Goal: Task Accomplishment & Management: Manage account settings

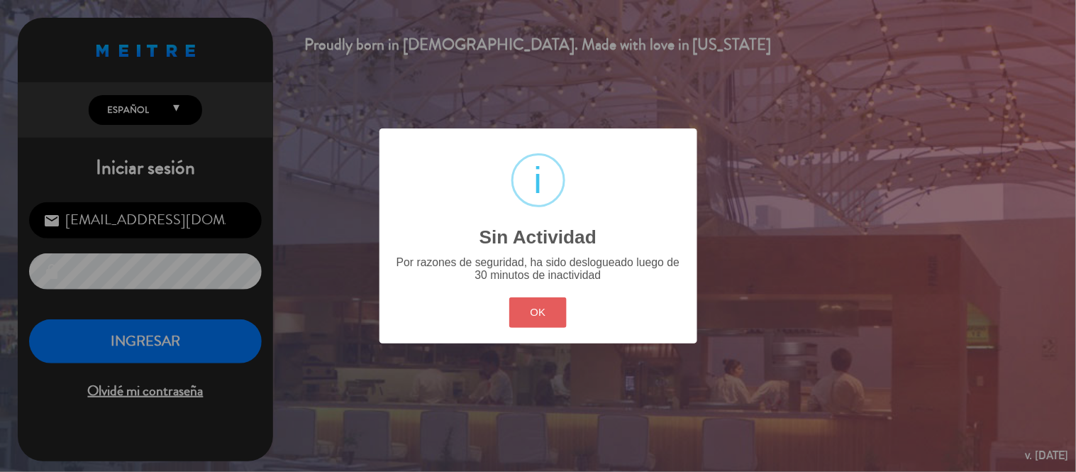
click at [530, 297] on button "OK" at bounding box center [537, 312] width 57 height 30
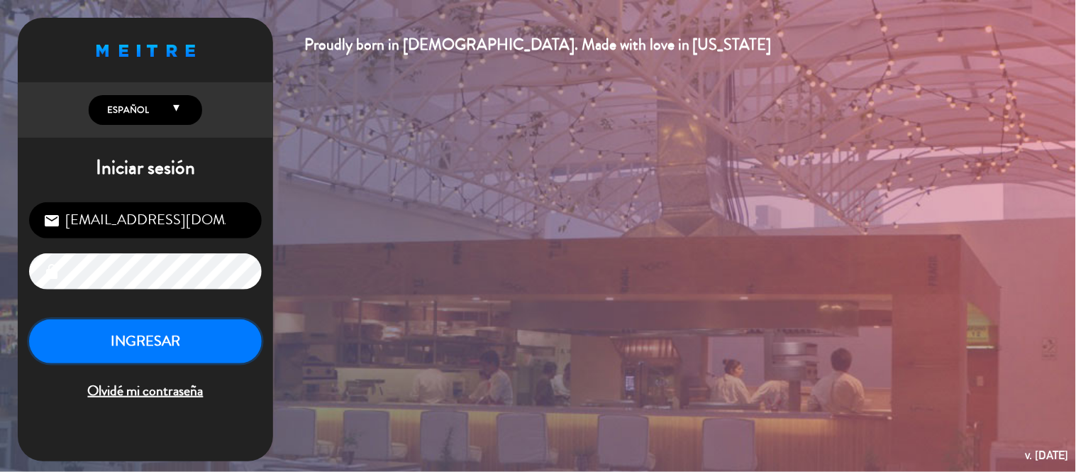
click at [196, 352] on button "INGRESAR" at bounding box center [145, 341] width 233 height 45
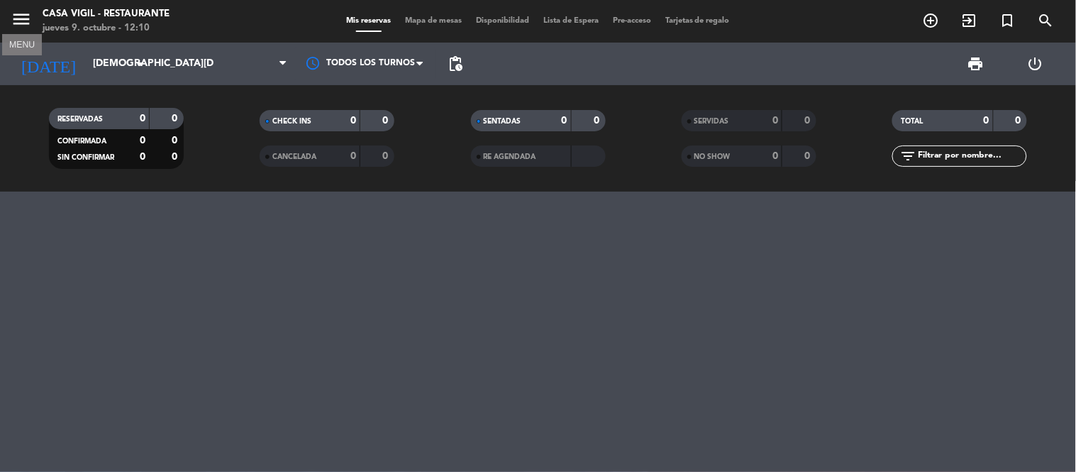
click at [26, 26] on icon "menu" at bounding box center [21, 19] width 21 height 21
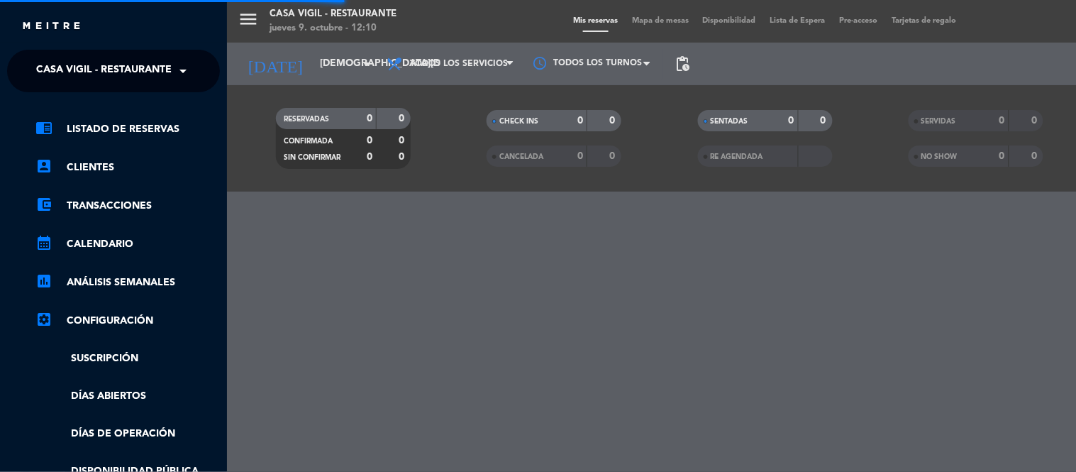
click at [126, 71] on span "Casa Vigil - Restaurante" at bounding box center [103, 71] width 135 height 30
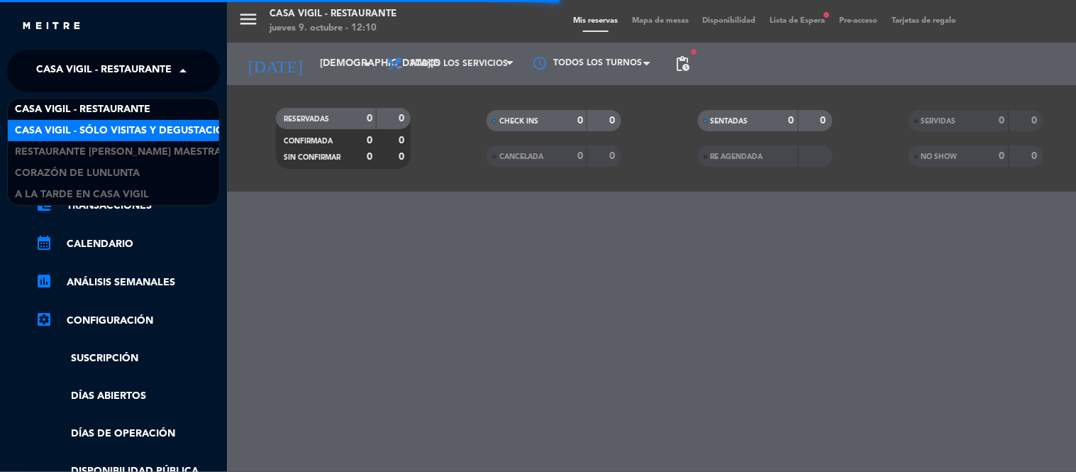
click at [138, 138] on div "Casa Vigil - SÓLO Visitas y Degustaciones" at bounding box center [113, 130] width 211 height 21
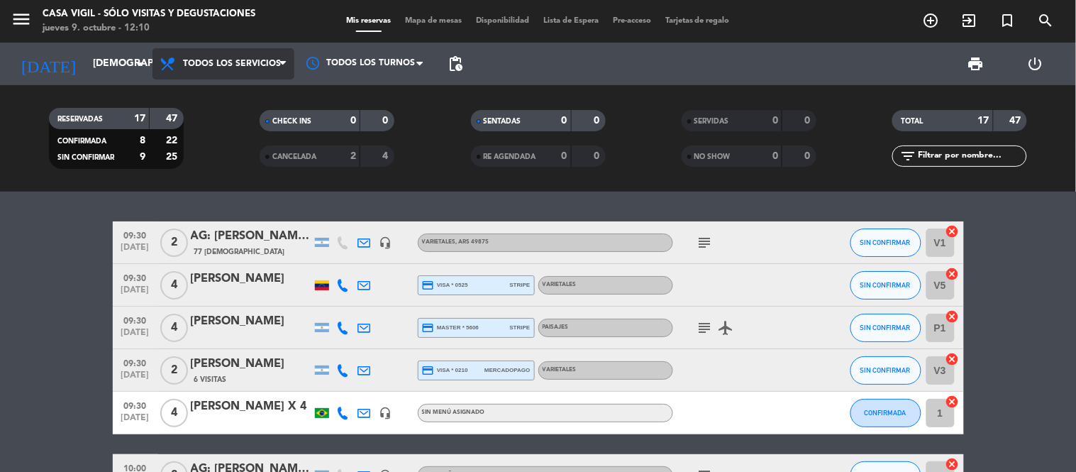
click at [243, 60] on span "Todos los servicios" at bounding box center [232, 64] width 98 height 10
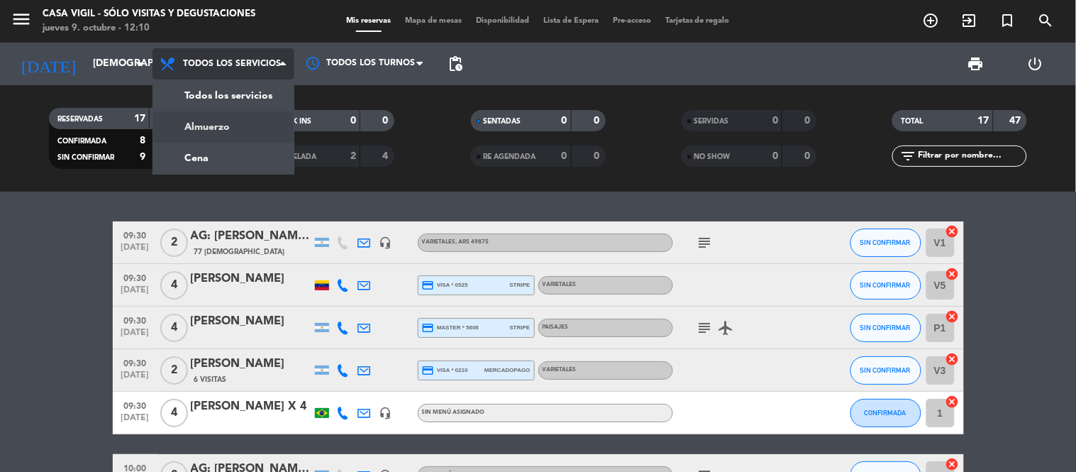
click at [239, 126] on div "menu Casa Vigil - SÓLO Visitas y Degustaciones jueves 9. octubre - 12:10 Mis re…" at bounding box center [538, 95] width 1076 height 191
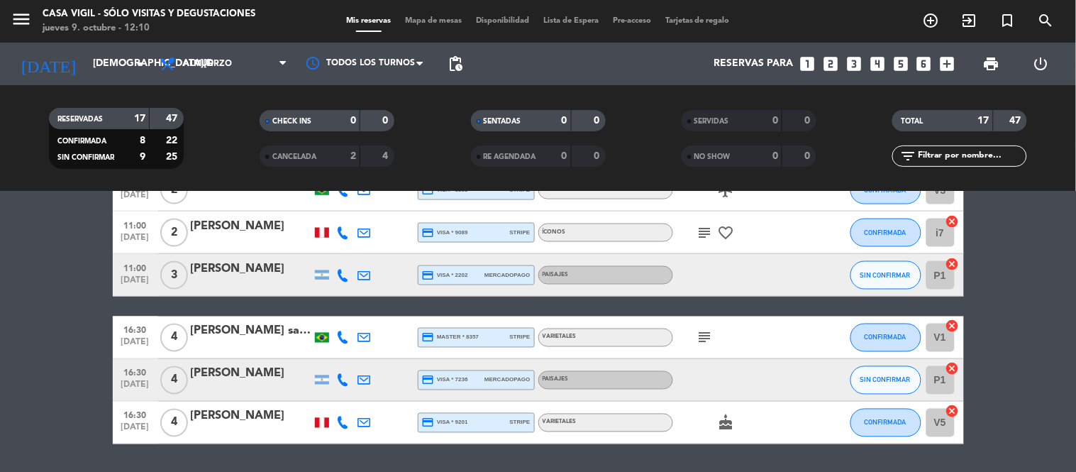
scroll to position [630, 0]
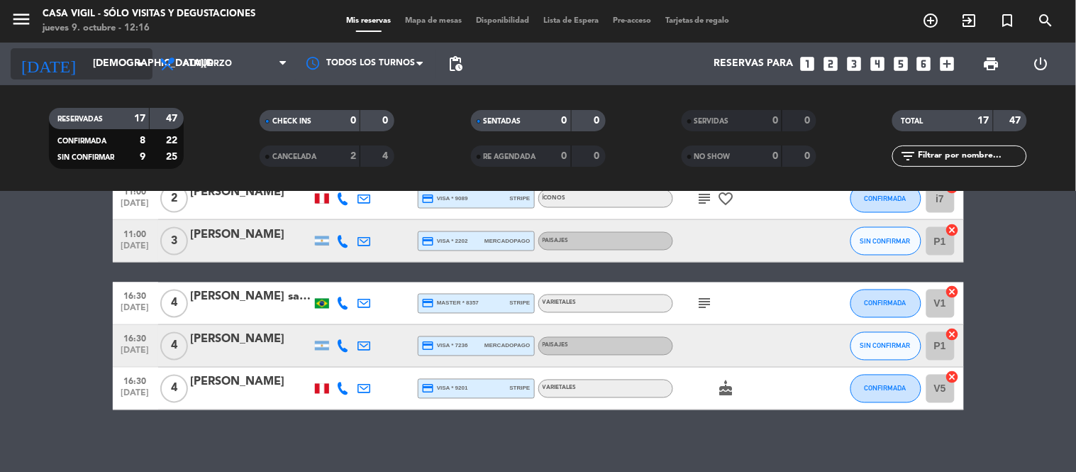
click at [129, 66] on input "[DEMOGRAPHIC_DATA][DATE]" at bounding box center [153, 64] width 135 height 26
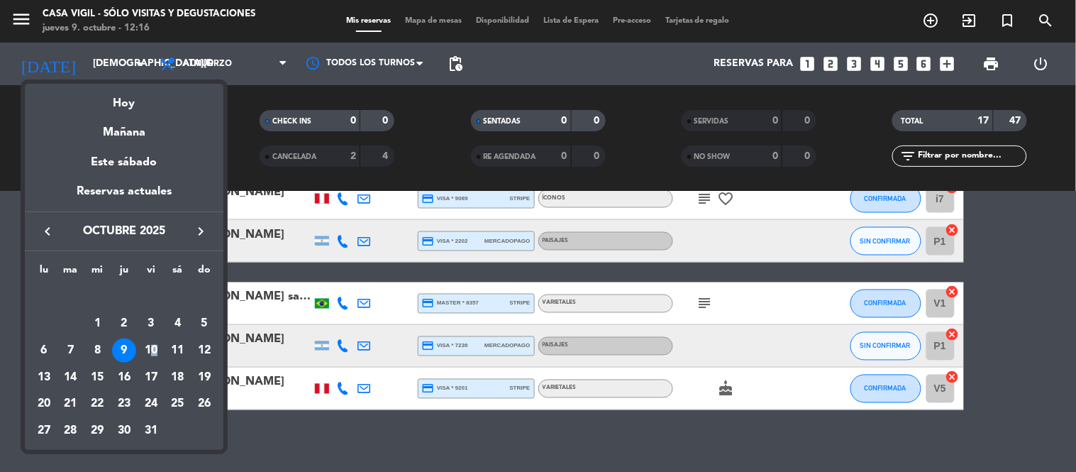
drag, startPoint x: 153, startPoint y: 343, endPoint x: 143, endPoint y: 307, distance: 36.8
click at [154, 338] on td "10" at bounding box center [151, 350] width 27 height 27
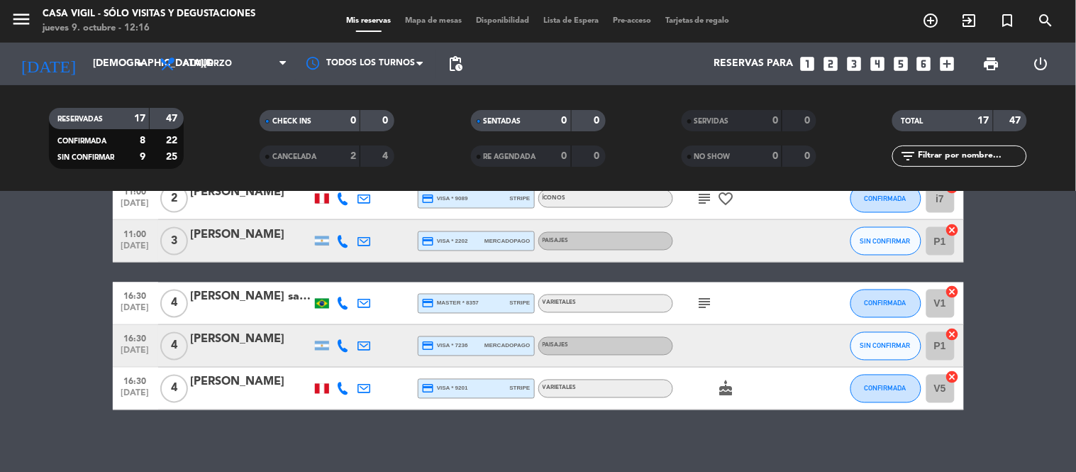
type input "[DATE]"
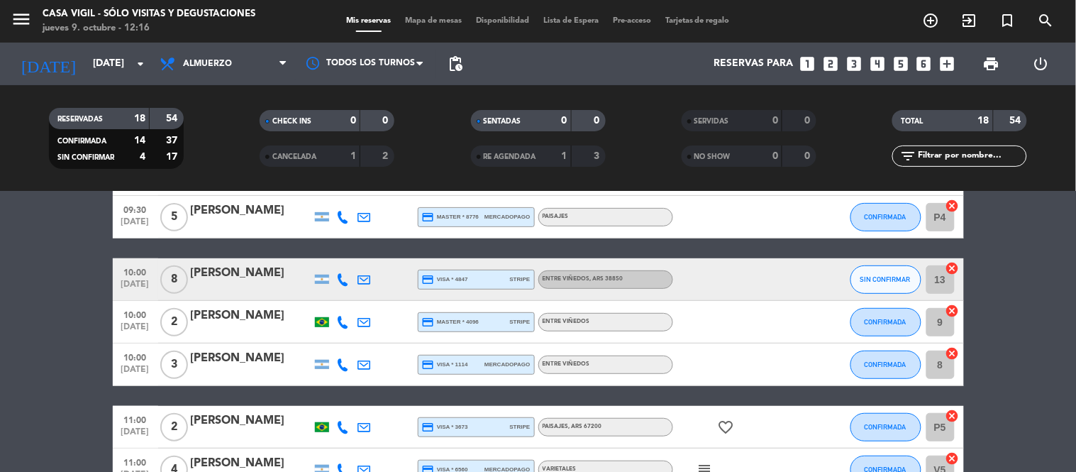
scroll to position [0, 0]
